Goal: Task Accomplishment & Management: Use online tool/utility

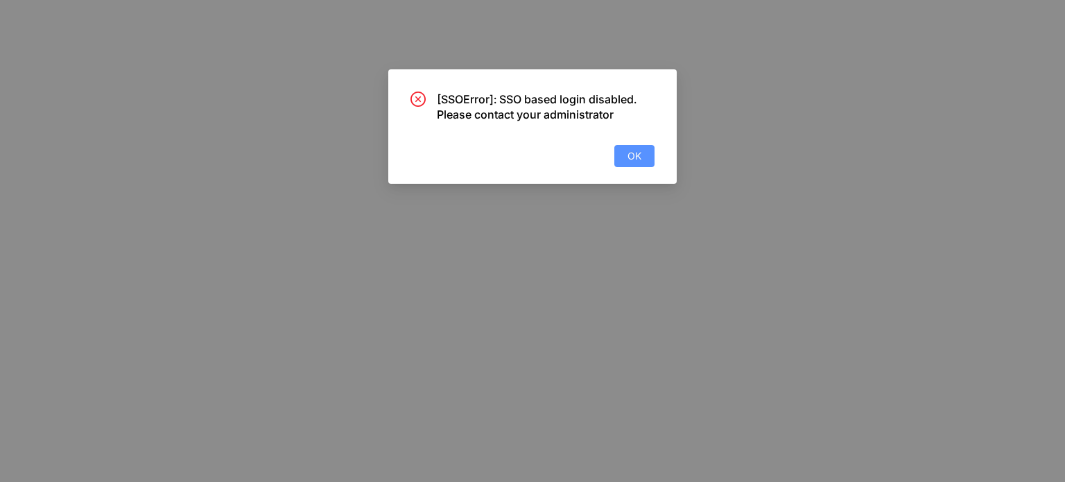
click at [628, 159] on span "OK" at bounding box center [634, 155] width 14 height 15
click at [632, 155] on span "OK" at bounding box center [634, 155] width 14 height 15
